Goal: Information Seeking & Learning: Learn about a topic

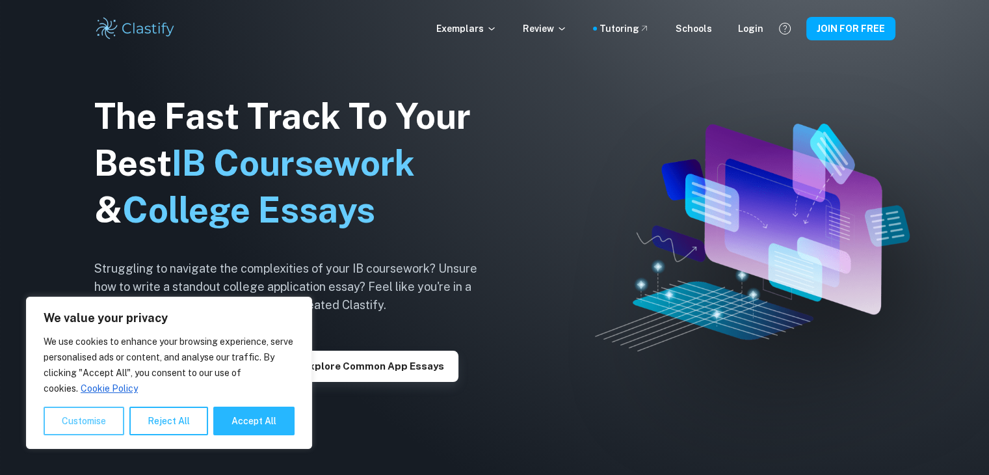
click at [109, 419] on button "Customise" at bounding box center [84, 421] width 81 height 29
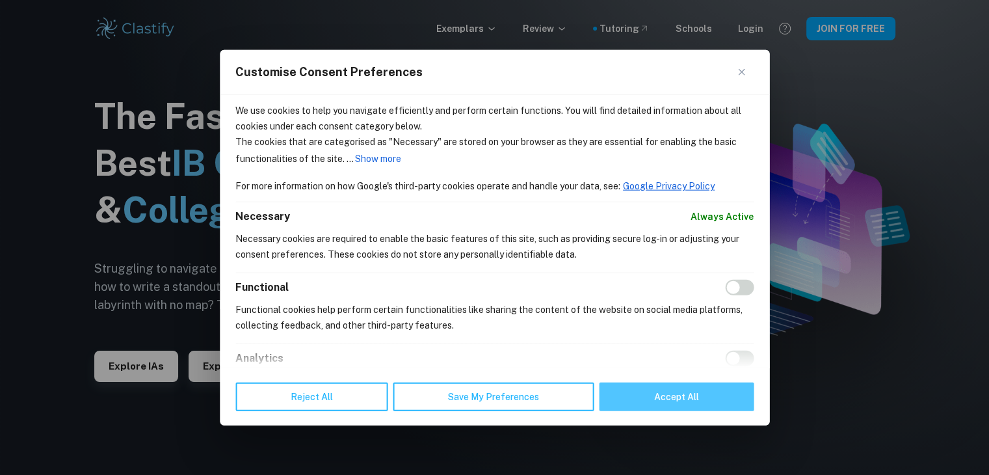
click at [643, 396] on button "Accept All" at bounding box center [676, 396] width 155 height 29
checkbox input "true"
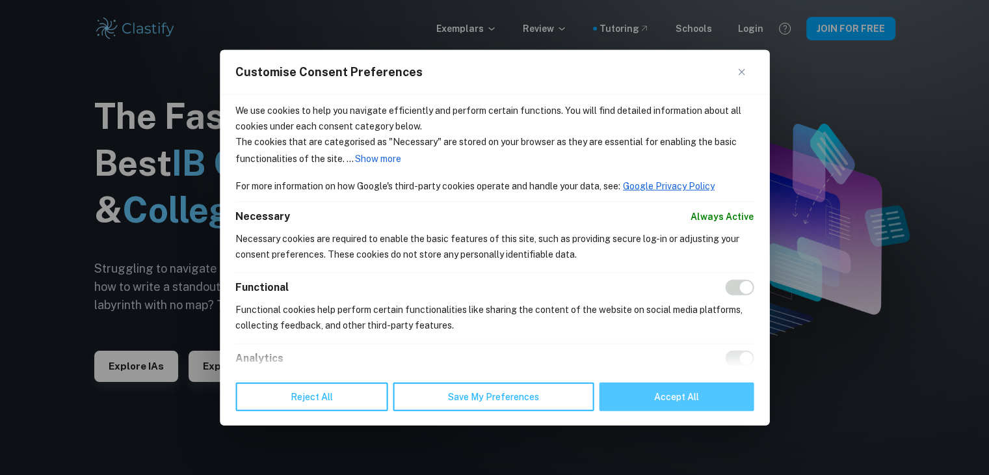
checkbox input "true"
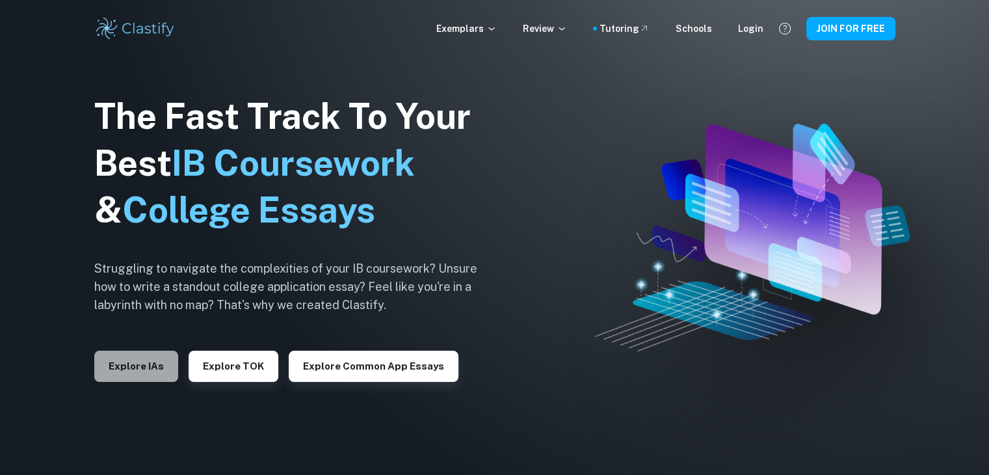
click at [155, 373] on button "Explore IAs" at bounding box center [136, 366] width 84 height 31
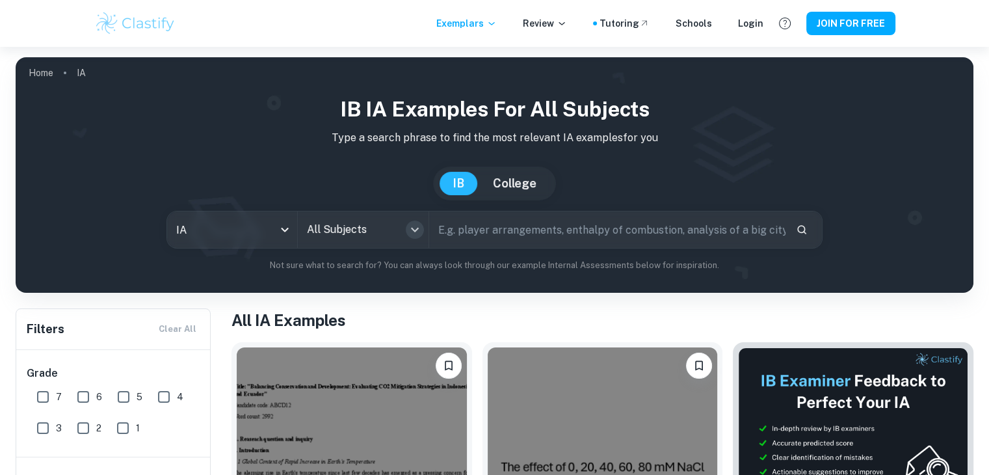
click at [416, 232] on icon "Open" at bounding box center [415, 230] width 16 height 16
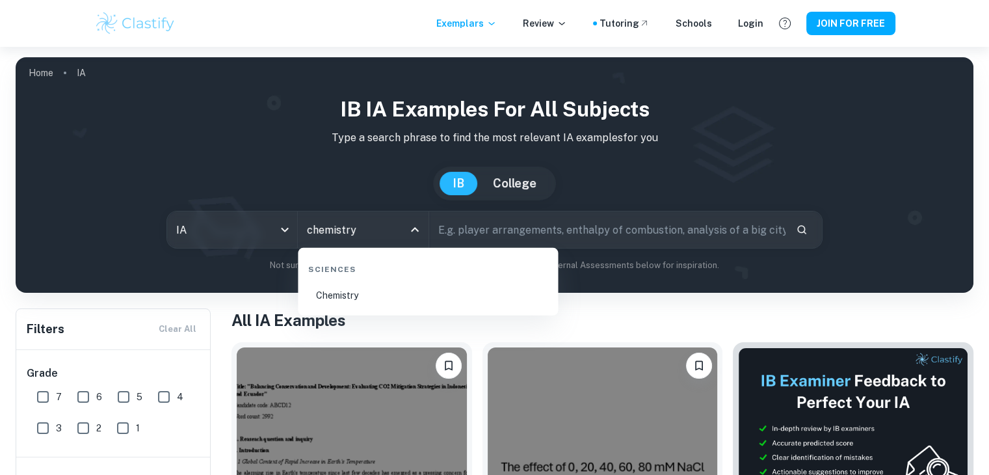
click at [388, 297] on li "Chemistry" at bounding box center [428, 295] width 250 height 30
type input "Chemistry"
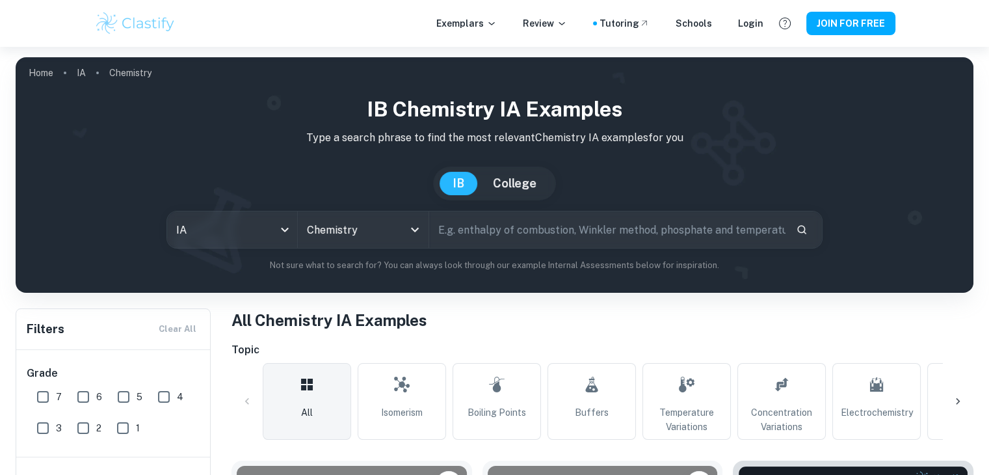
click at [518, 229] on input "text" at bounding box center [607, 229] width 356 height 36
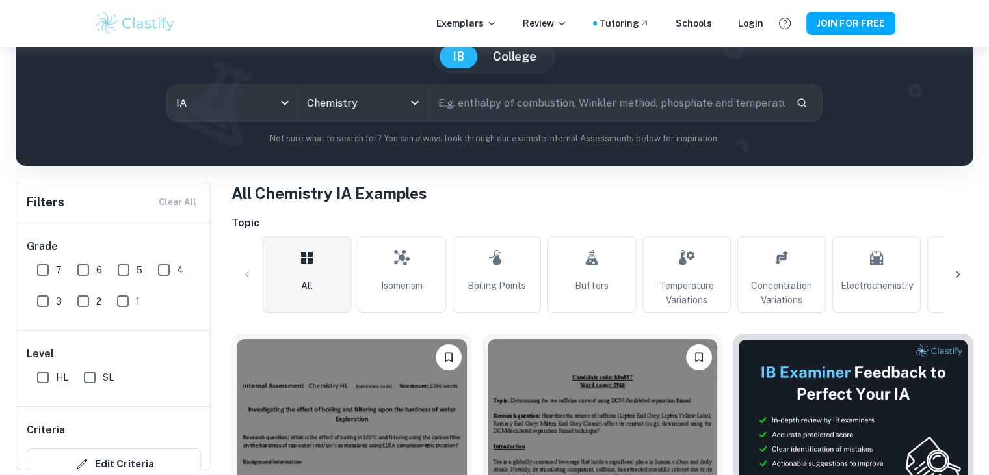
scroll to position [127, 0]
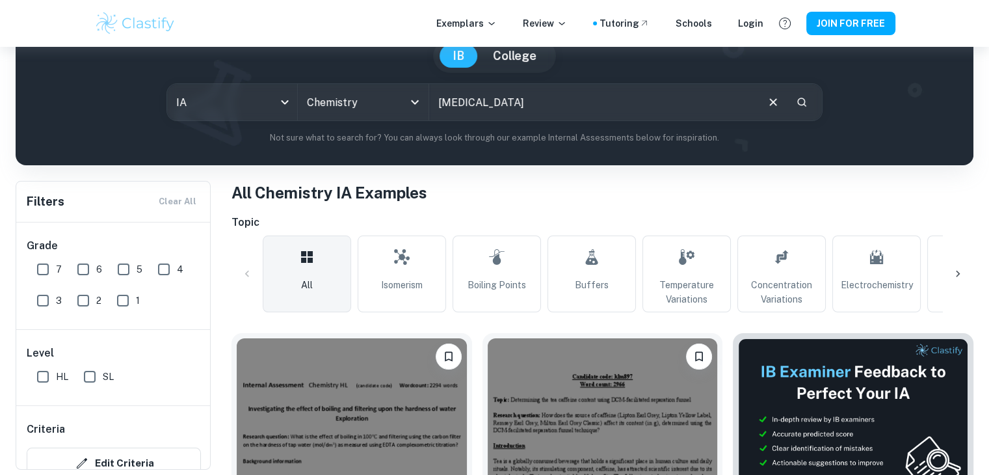
type input "[MEDICAL_DATA]"
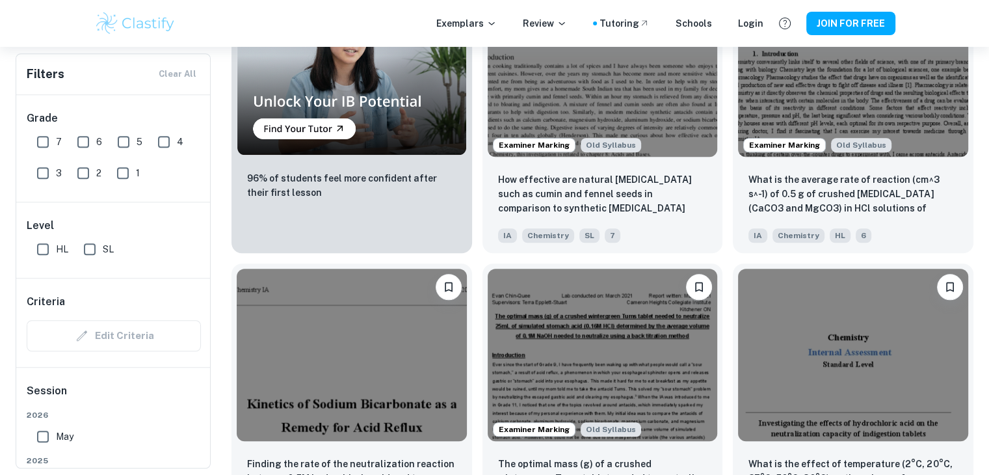
scroll to position [1076, 0]
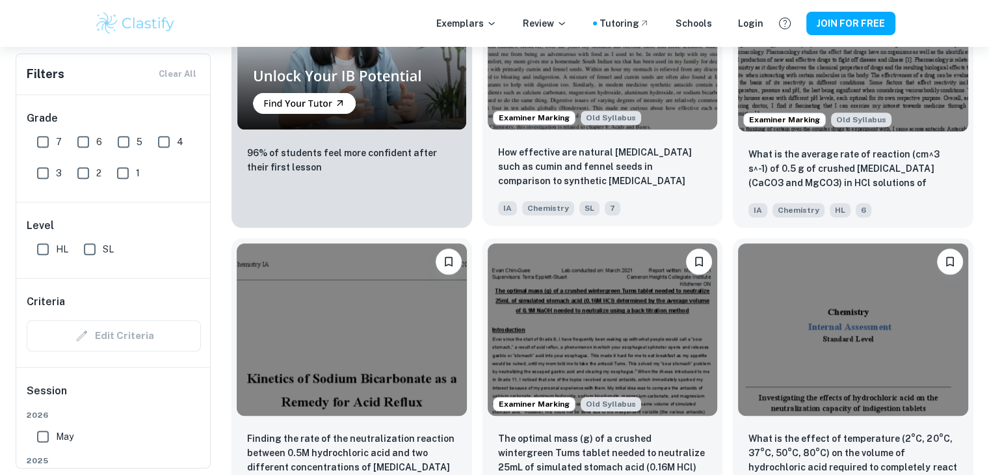
click at [645, 139] on div "How effective are natural [MEDICAL_DATA] such as cumin and fennel seeds in comp…" at bounding box center [603, 180] width 241 height 91
